Goal: Subscribe to service/newsletter

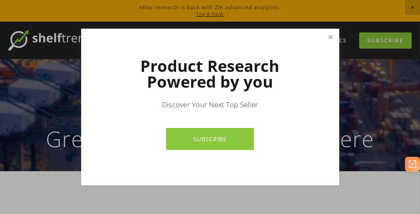
click at [328, 36] on link "Close" at bounding box center [330, 37] width 15 height 15
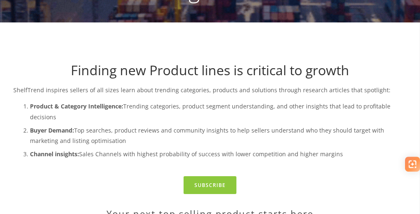
scroll to position [241, 0]
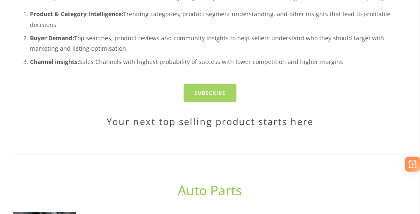
click at [206, 91] on link "Subscribe" at bounding box center [210, 93] width 53 height 18
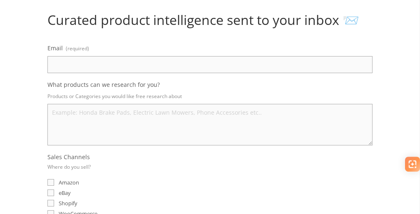
scroll to position [82, 0]
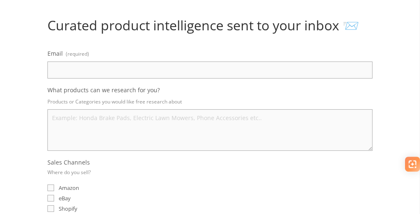
click at [173, 70] on input "Email (required)" at bounding box center [209, 70] width 325 height 17
type input "safamyjan@gmail.com"
select select "United Kingdom"
click at [129, 119] on textarea "What products can we research for you?" at bounding box center [209, 130] width 325 height 42
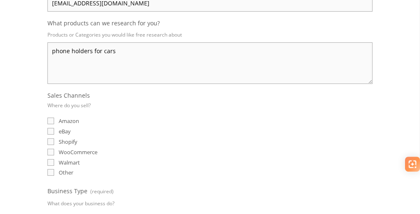
scroll to position [165, 0]
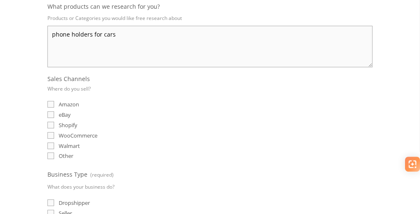
type textarea "phone holders for cars"
click at [52, 114] on input "eBay" at bounding box center [50, 115] width 7 height 7
checkbox input "true"
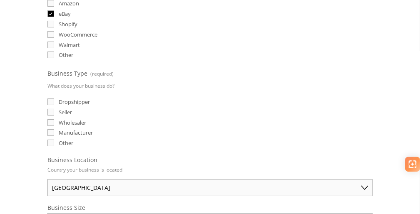
scroll to position [267, 0]
click at [50, 98] on input "Dropshipper" at bounding box center [50, 101] width 7 height 7
checkbox input "true"
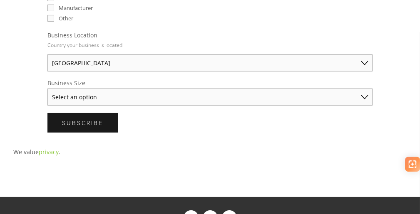
scroll to position [395, 0]
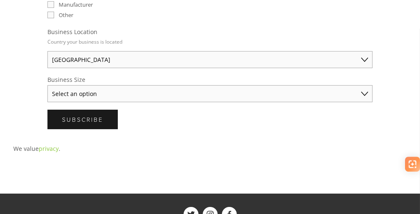
click at [364, 92] on select "Select an option Solo Merchant (under $50K annual sales) Small Business ($50K -…" at bounding box center [209, 93] width 325 height 17
select select "Small Business ($50K - $250K annual sales)"
click at [47, 85] on select "Select an option Solo Merchant (under $50K annual sales) Small Business ($50K -…" at bounding box center [209, 93] width 325 height 17
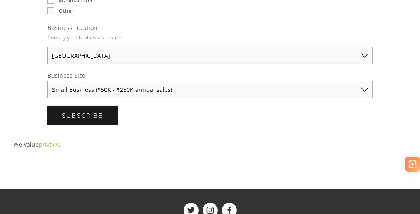
scroll to position [396, 0]
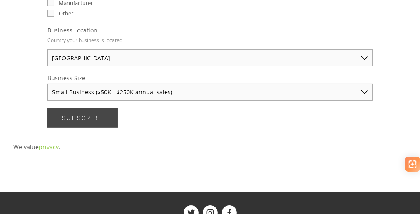
click at [93, 114] on span "Subscribe" at bounding box center [82, 118] width 41 height 8
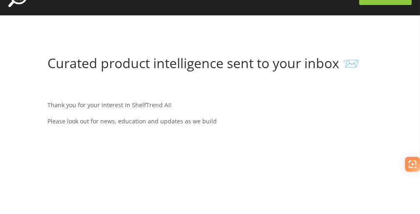
scroll to position [0, 0]
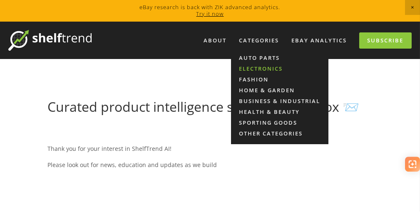
click at [260, 68] on link "Electronics" at bounding box center [279, 68] width 97 height 11
